Goal: Task Accomplishment & Management: Use online tool/utility

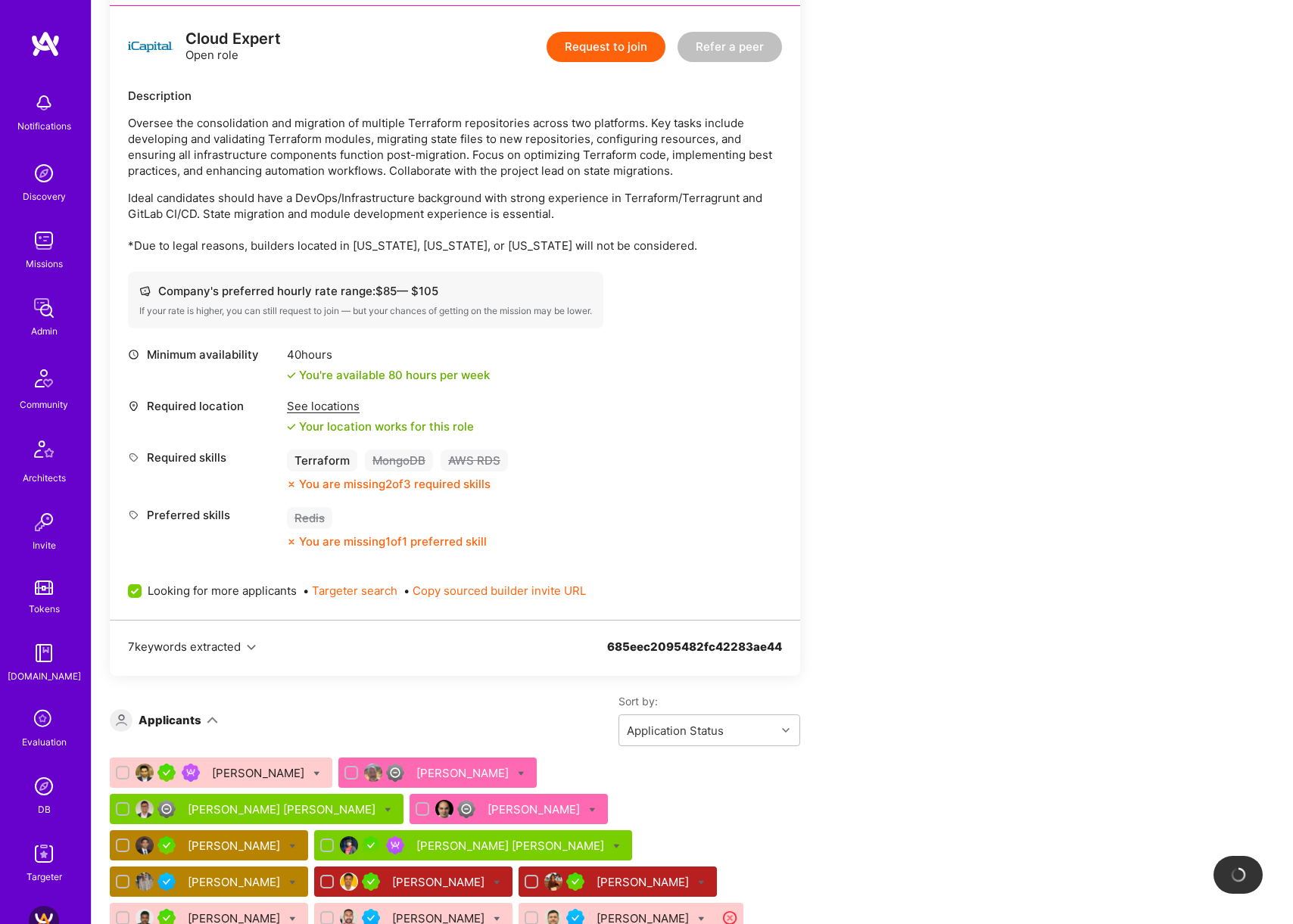
scroll to position [1946, 0]
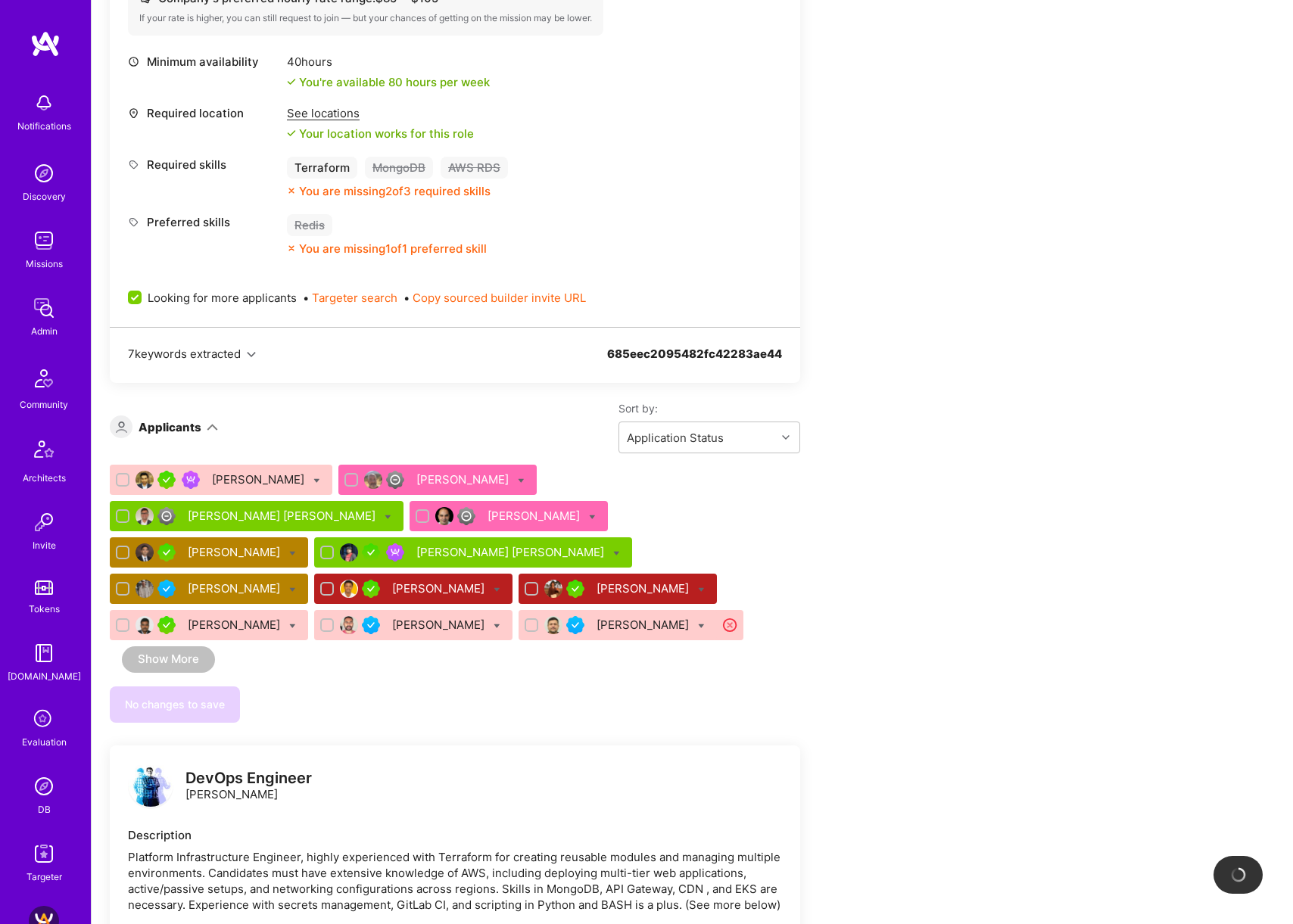
click at [46, 786] on img at bounding box center [44, 786] width 31 height 31
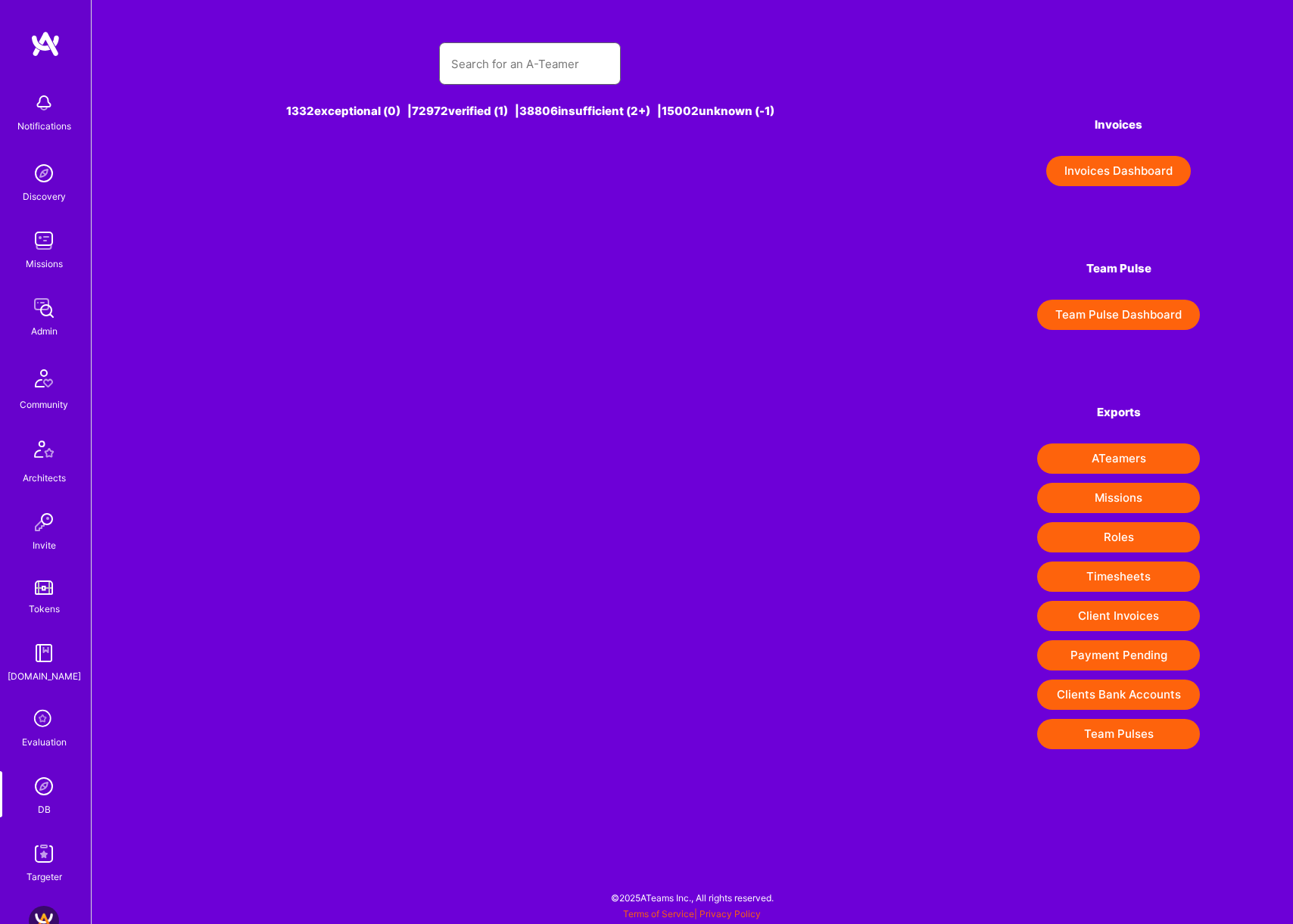
click at [535, 58] on input "text" at bounding box center [530, 64] width 157 height 39
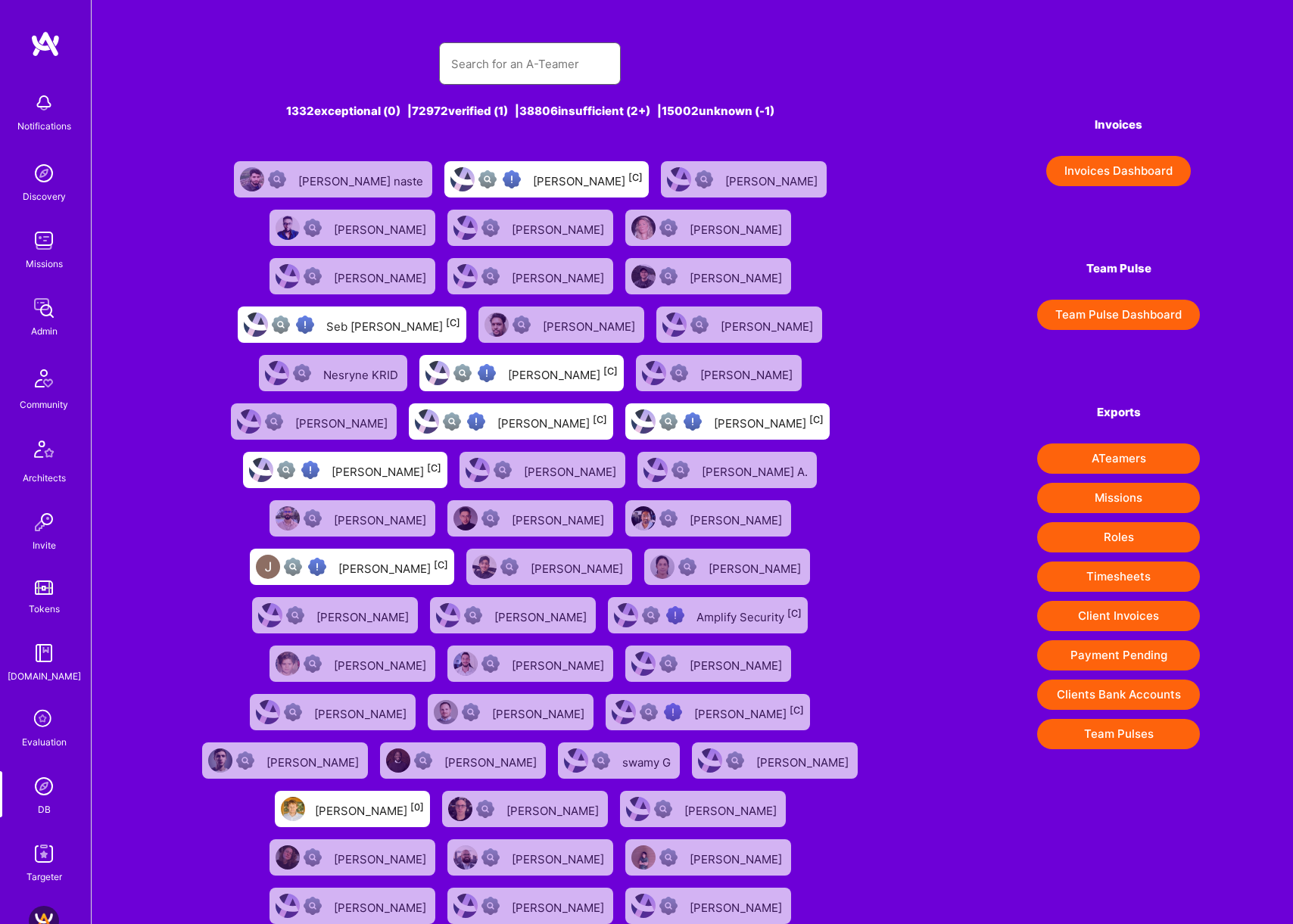
paste input "[PERSON_NAME]"
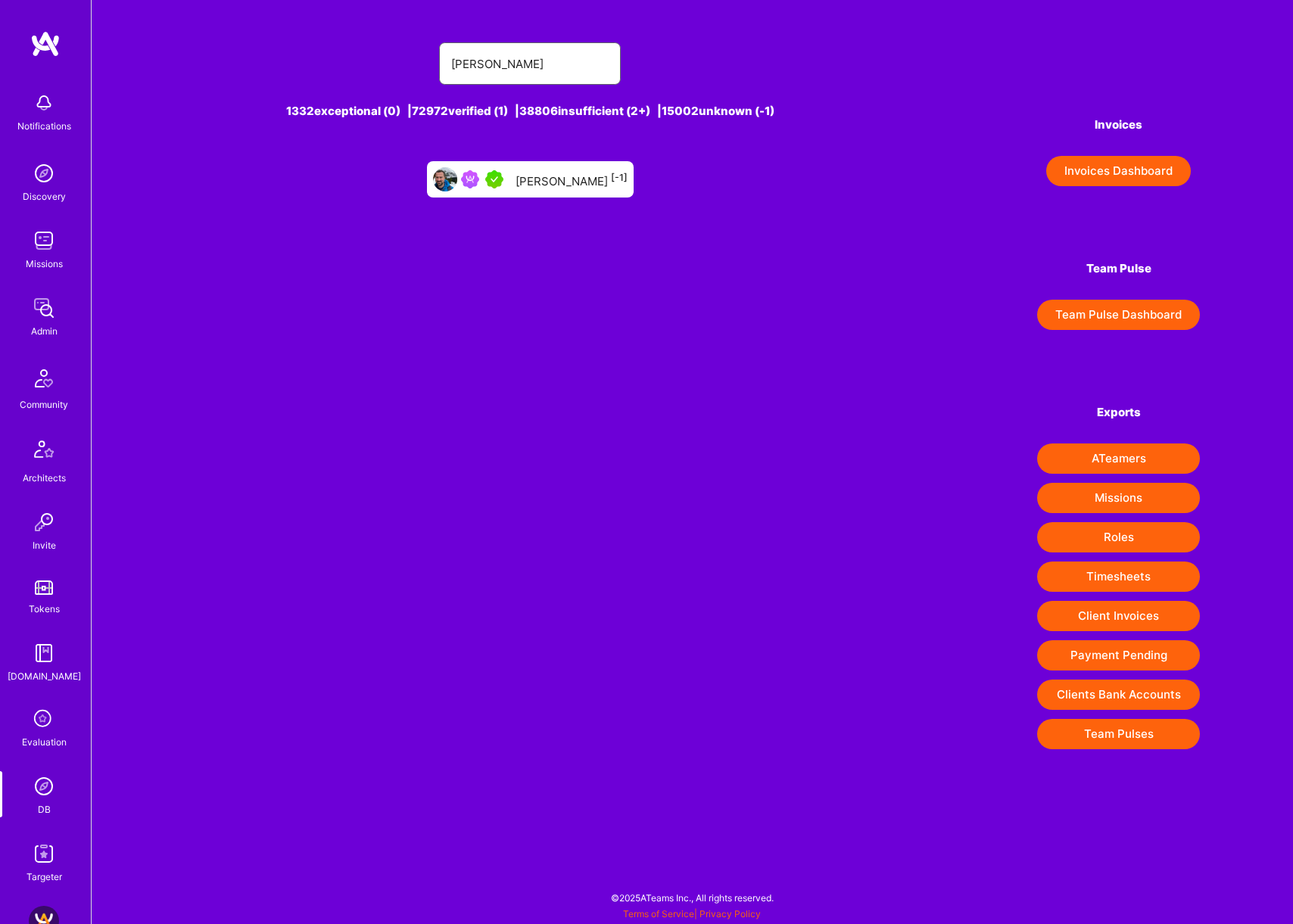
type input "[PERSON_NAME]"
click at [531, 188] on div "[PERSON_NAME] [-1]" at bounding box center [572, 180] width 112 height 20
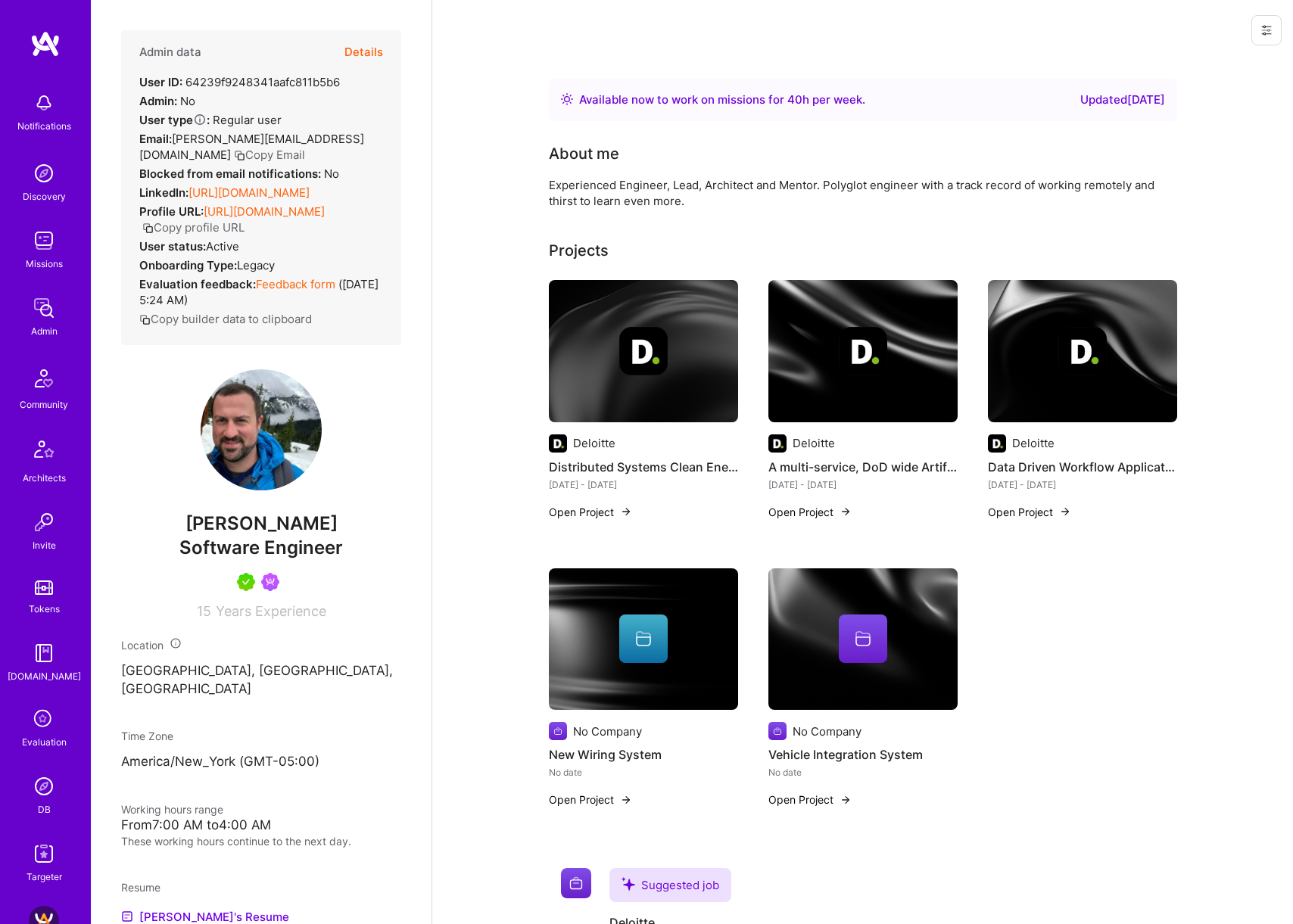
click at [355, 49] on button "Details" at bounding box center [363, 52] width 39 height 44
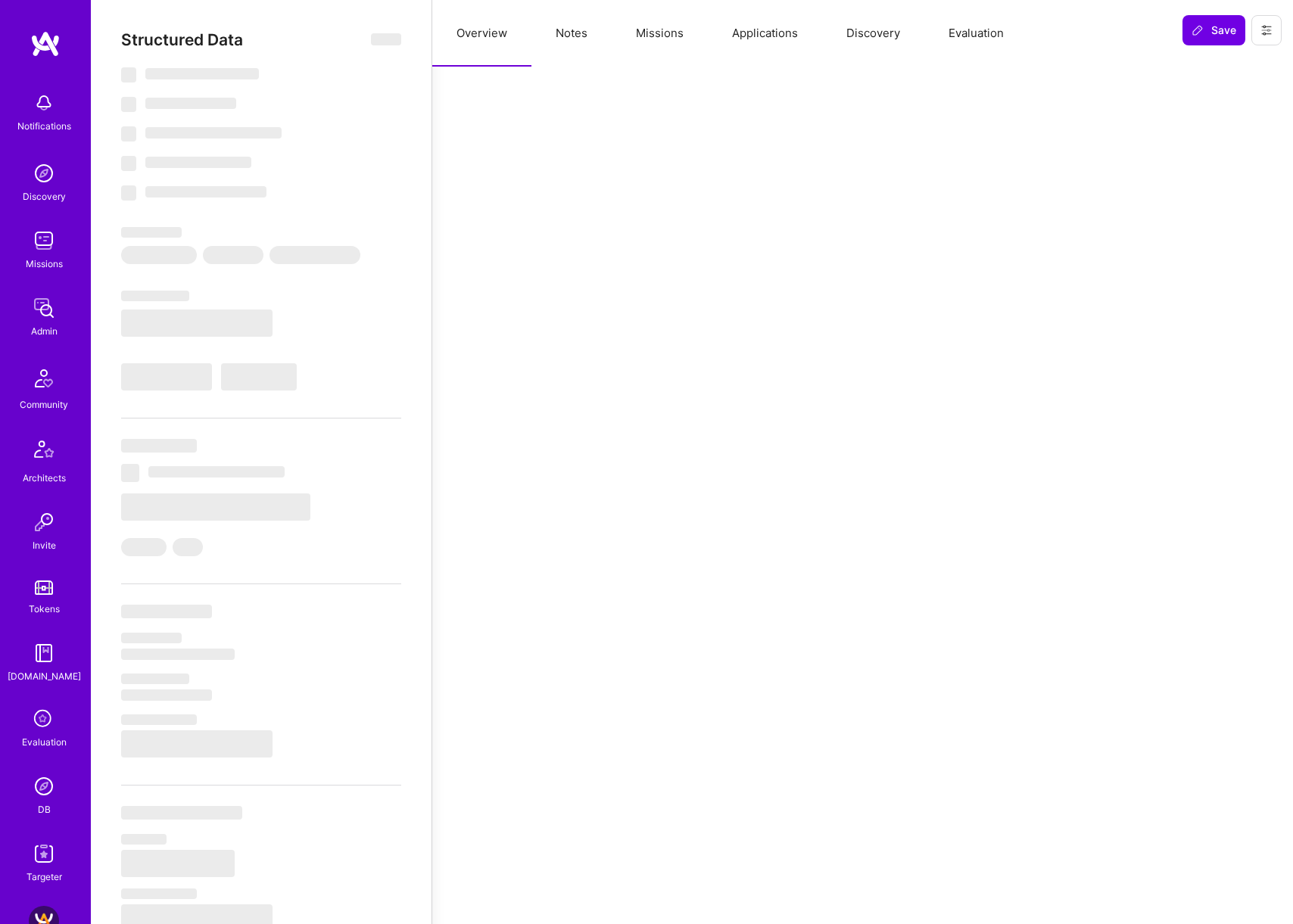
click at [670, 40] on button "Missions" at bounding box center [659, 33] width 96 height 67
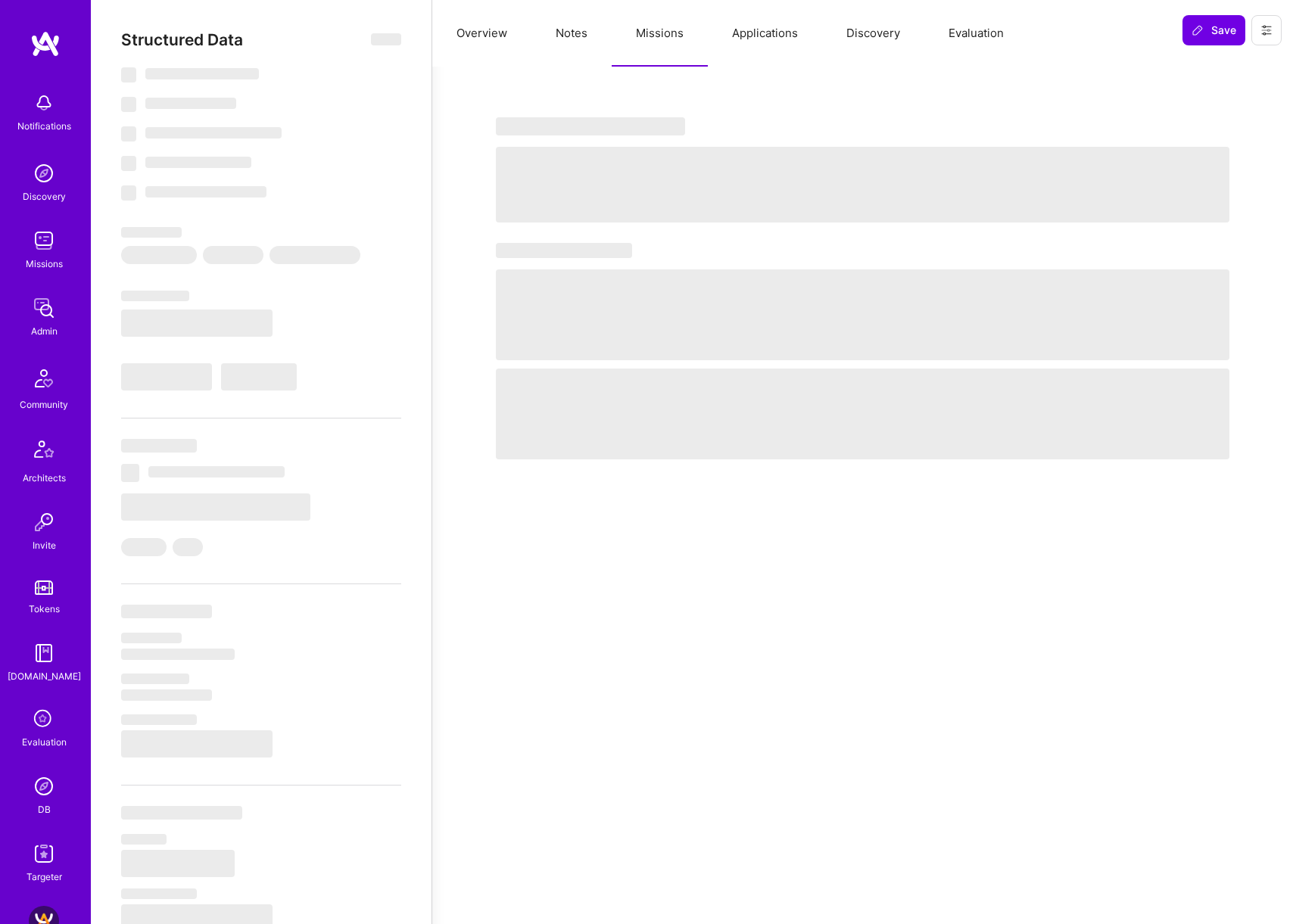
select select "Right Now"
select select "5"
select select "4"
select select "7"
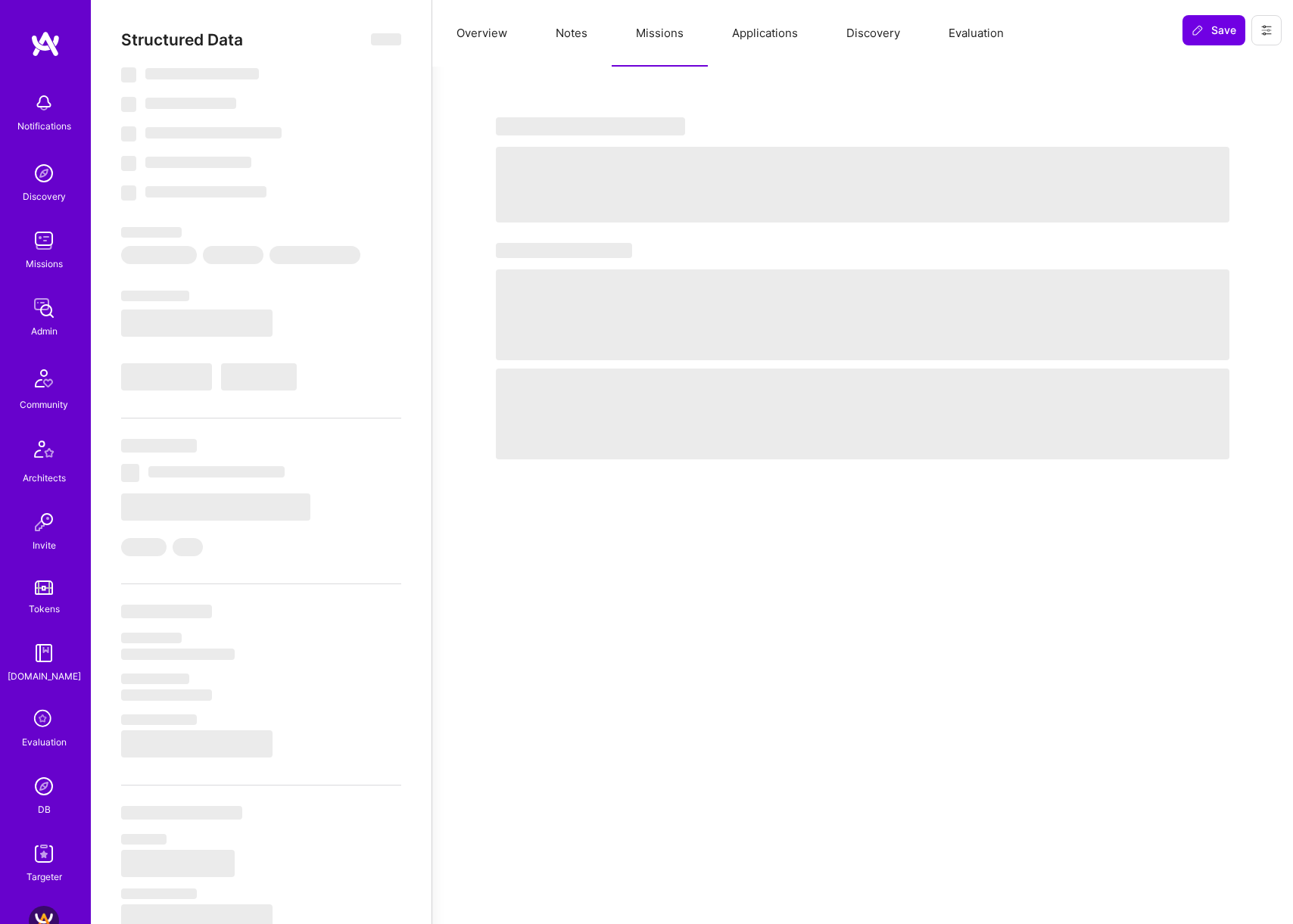
select select "US"
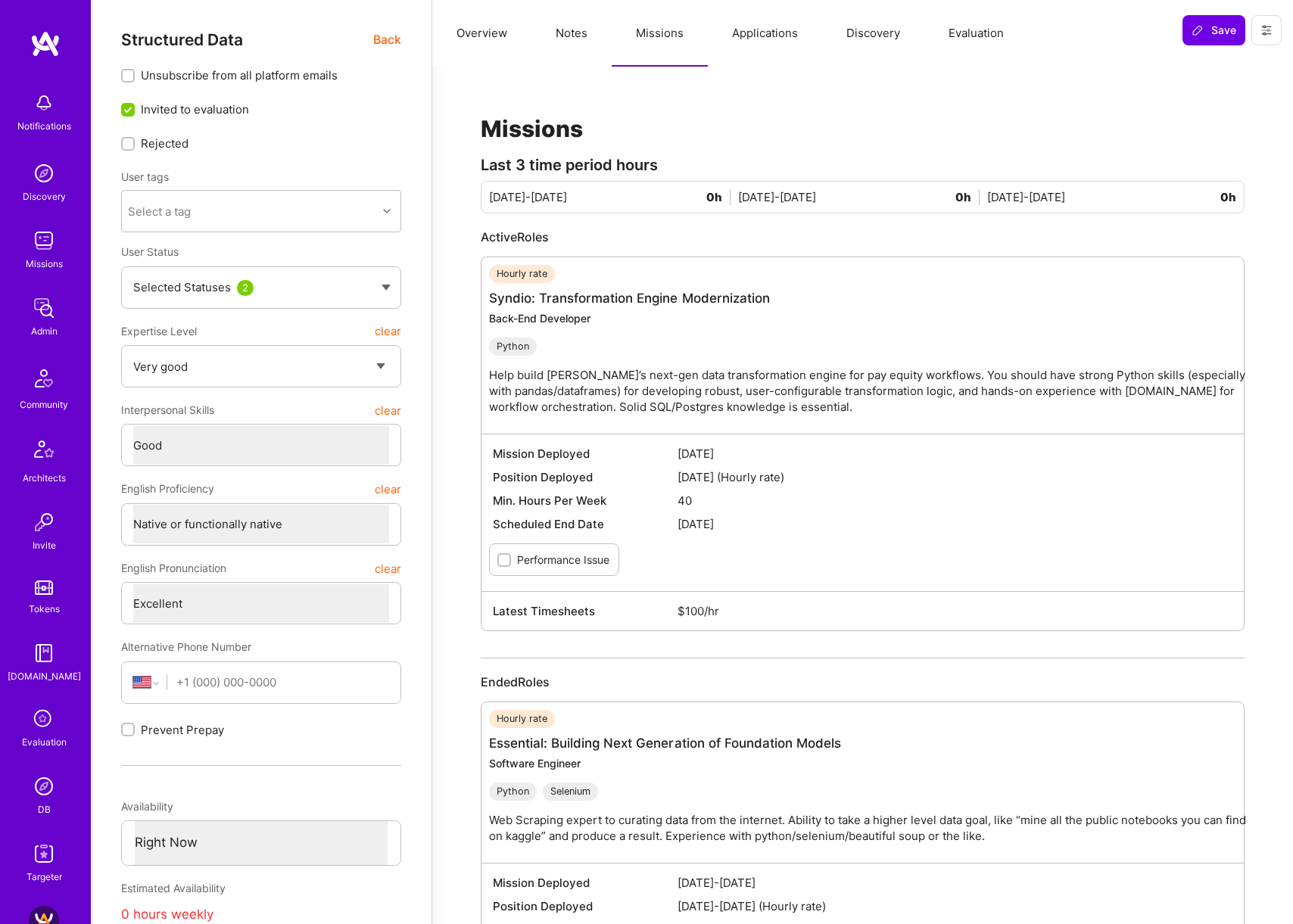
click at [747, 44] on button "Applications" at bounding box center [764, 33] width 114 height 67
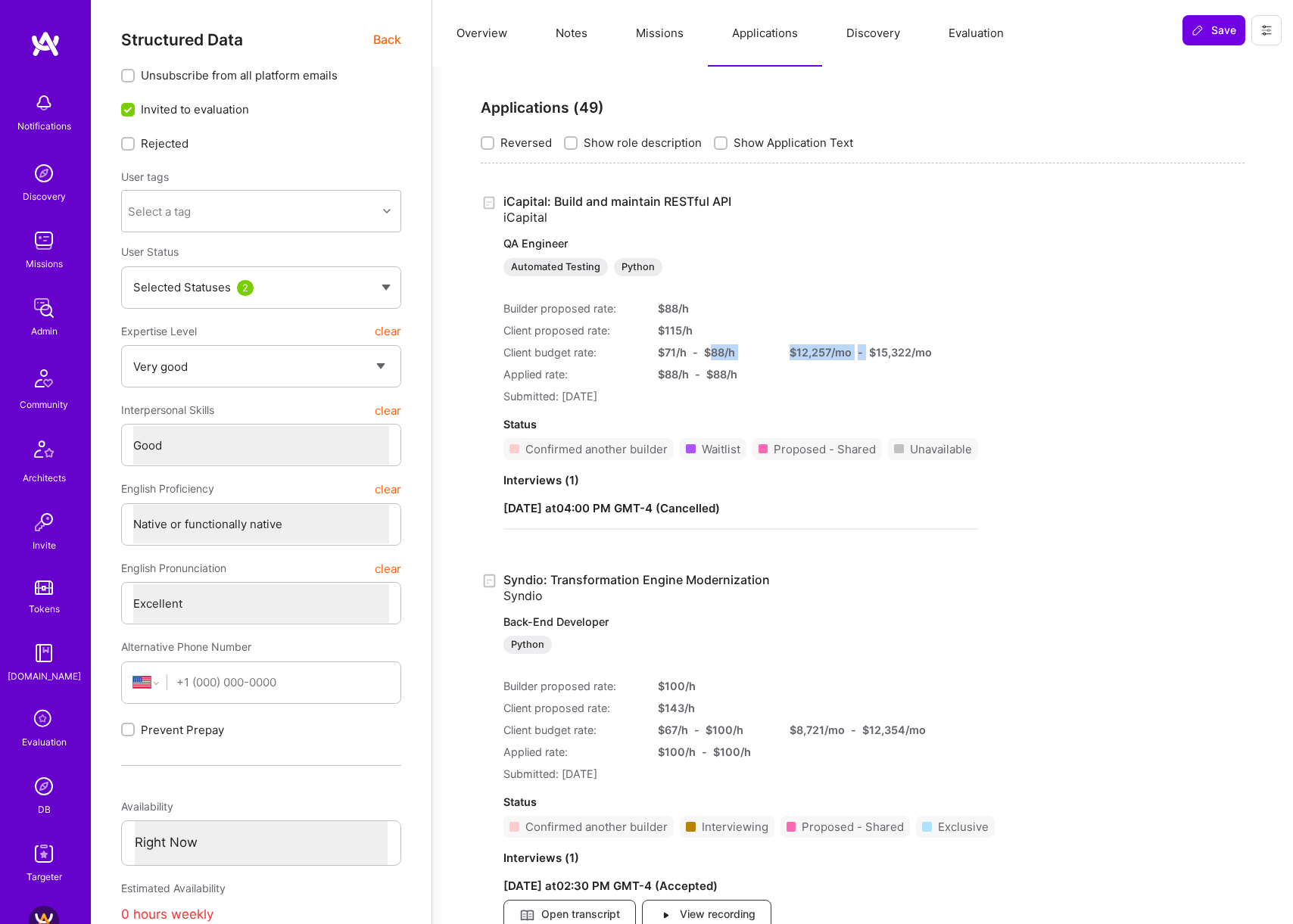
drag, startPoint x: 870, startPoint y: 352, endPoint x: 704, endPoint y: 344, distance: 166.2
click at [709, 344] on div "Client budget rate: $ 71 /h - $ 88 /h $ 12,257 /mo - $ 15,322 /mo" at bounding box center [741, 352] width 475 height 16
click at [704, 344] on div "$ 88 /h" at bounding box center [719, 352] width 31 height 16
click at [589, 205] on link "iCapital: Build and maintain RESTful API iCapital QA Engineer Automated Testing…" at bounding box center [741, 235] width 475 height 83
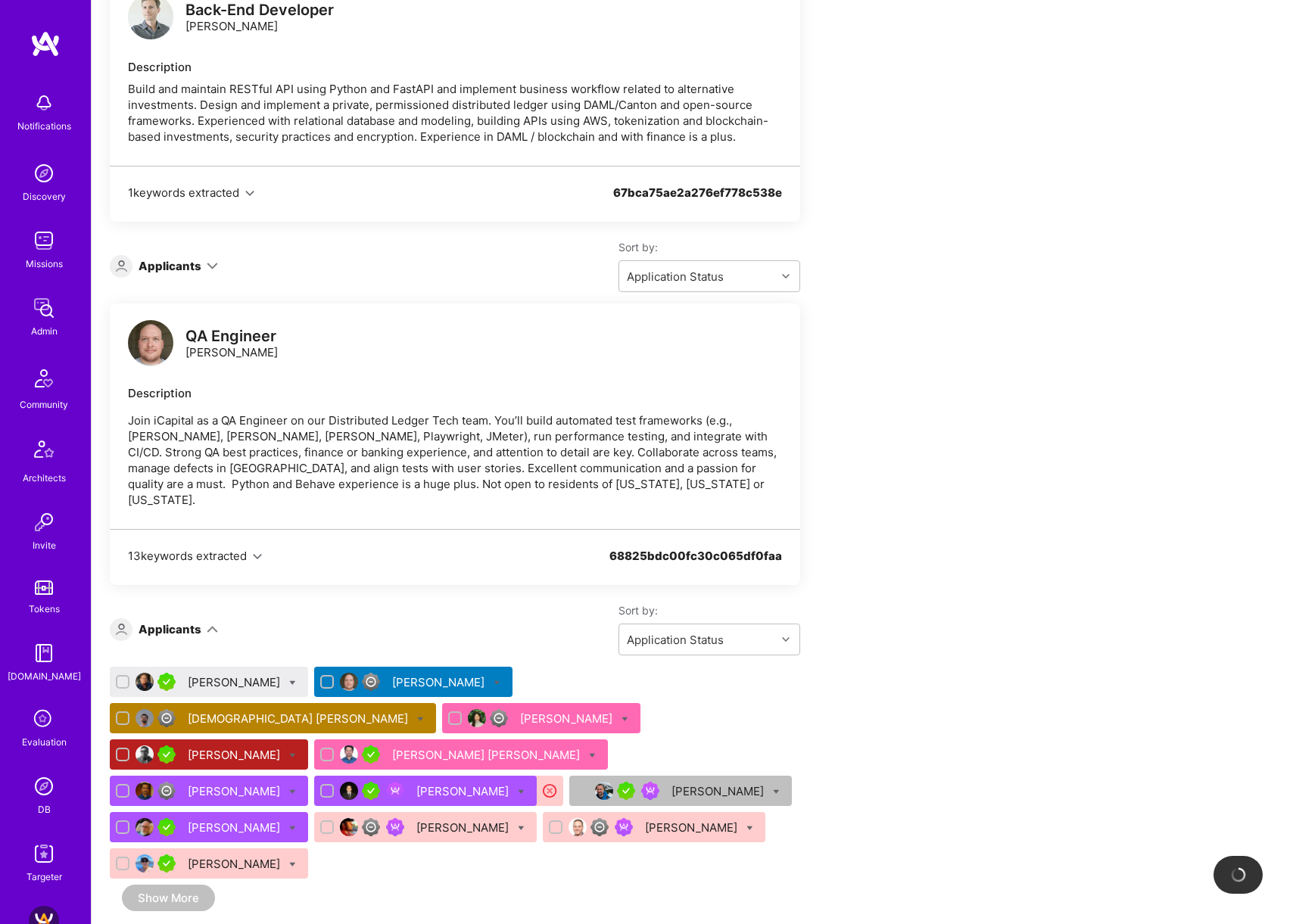
scroll to position [1028, 0]
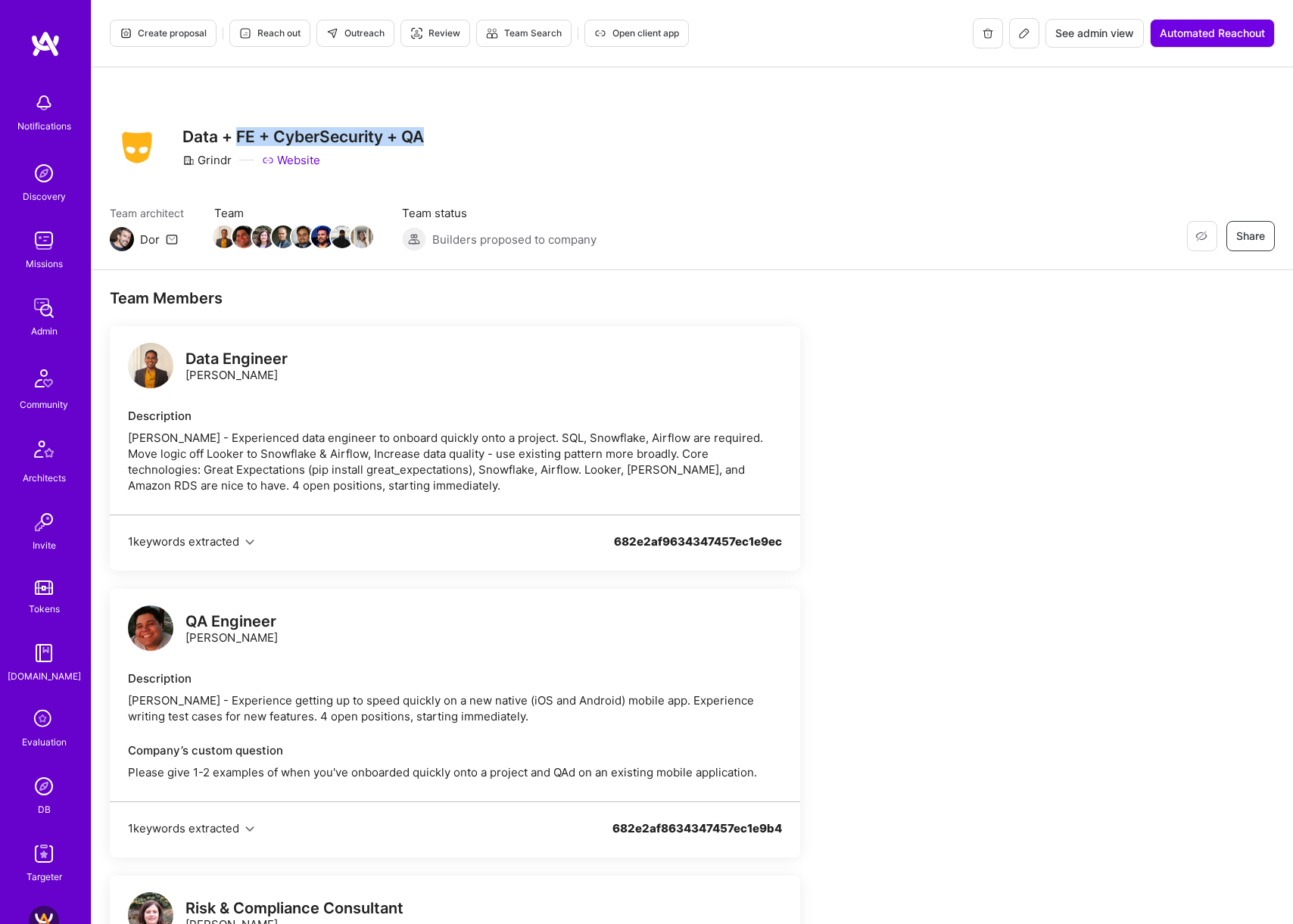
drag, startPoint x: 238, startPoint y: 140, endPoint x: 524, endPoint y: 133, distance: 286.1
click at [524, 133] on div "Restore Not Interested Share Data + FE + CyberSecurity + QA Grindr Website" at bounding box center [692, 147] width 1165 height 55
click at [397, 137] on h3 "Data + FE + CyberSecurity + QA" at bounding box center [303, 136] width 242 height 19
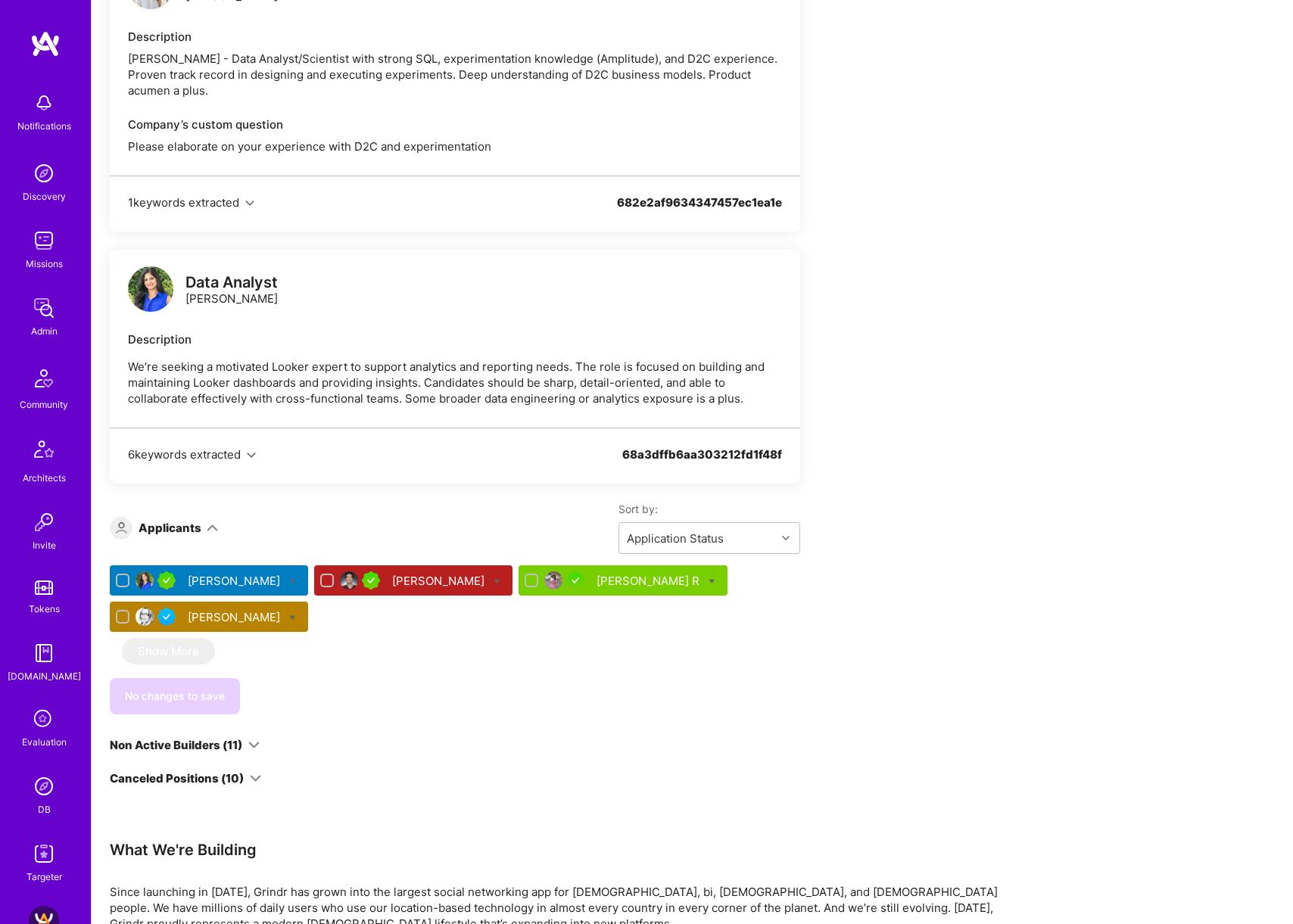
scroll to position [2234, 0]
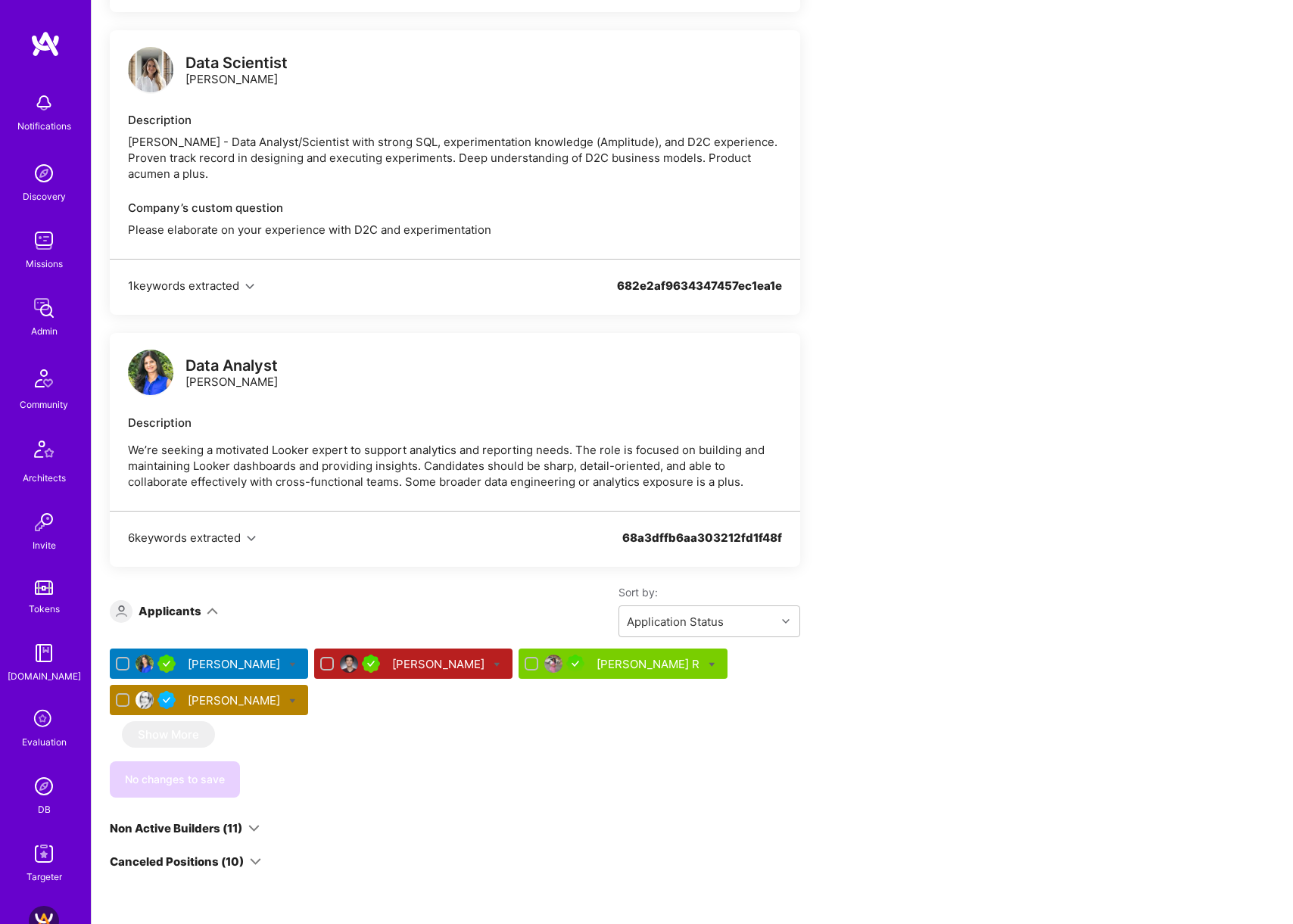
click at [189, 363] on div "Data Analyst Ruchi Palod" at bounding box center [231, 373] width 93 height 31
copy div "Ruchi Palod"
